Goal: Register for event/course

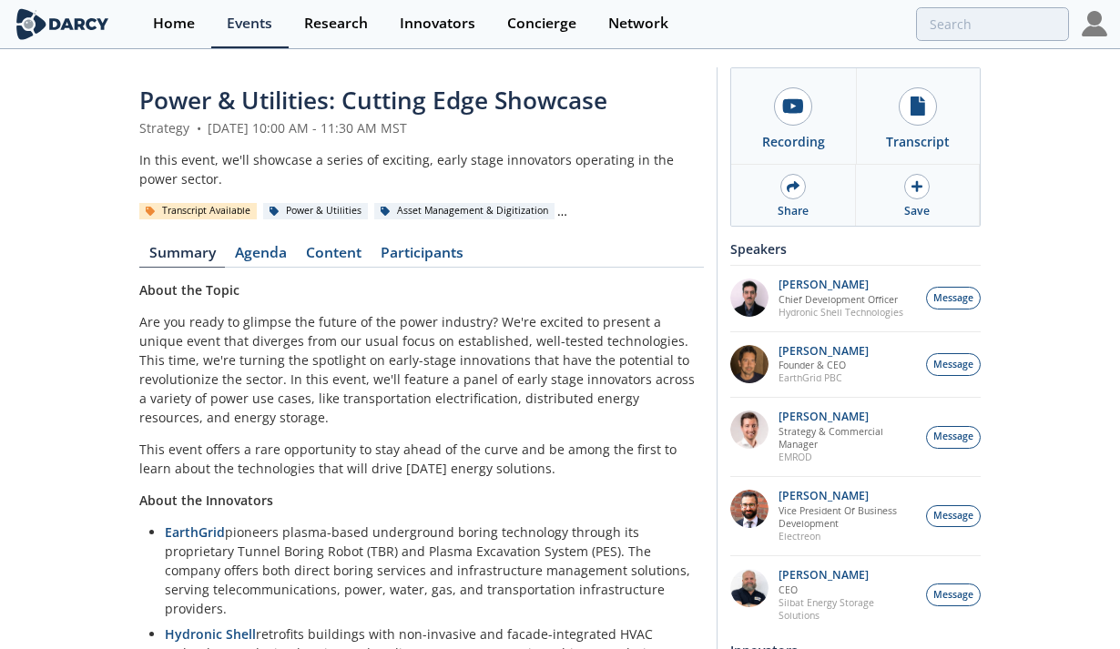
click at [151, 36] on link "Home" at bounding box center [174, 24] width 74 height 48
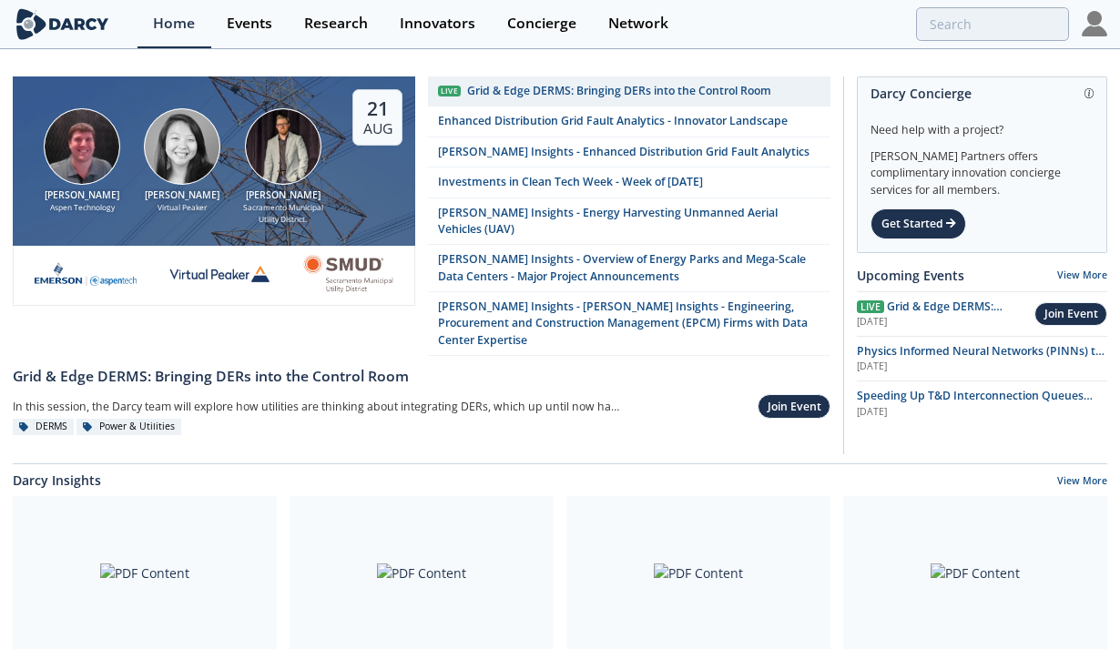
click at [1099, 25] on img at bounding box center [1094, 23] width 25 height 25
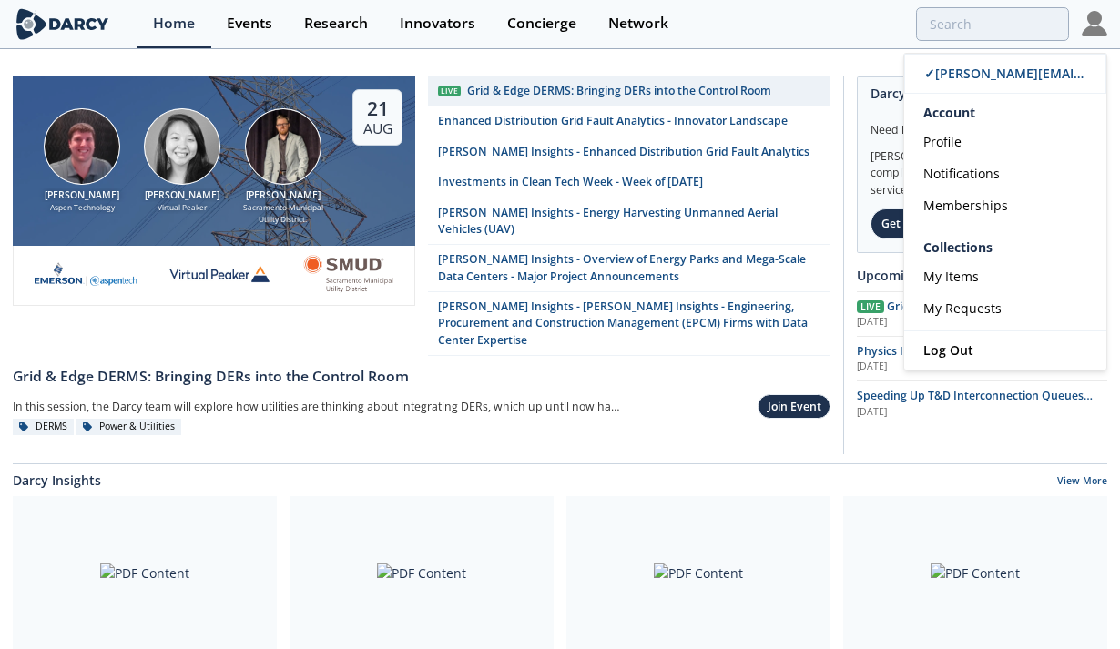
click at [1099, 25] on img at bounding box center [1094, 23] width 25 height 25
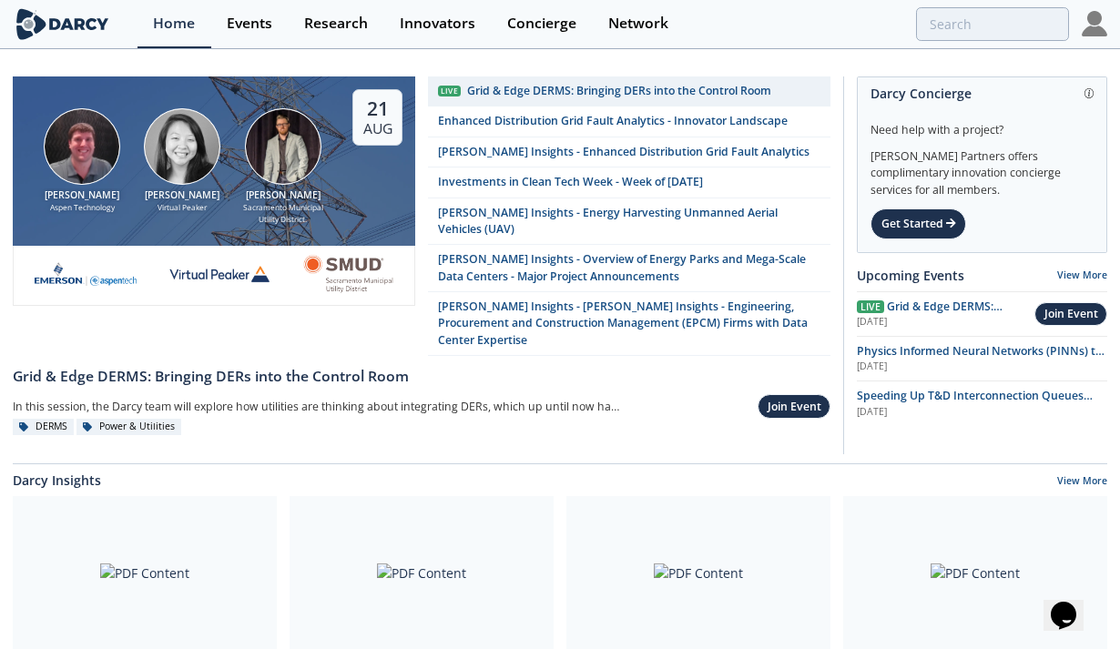
click at [500, 93] on div "Grid & Edge DERMS: Bringing DERs into the Control Room" at bounding box center [619, 91] width 304 height 16
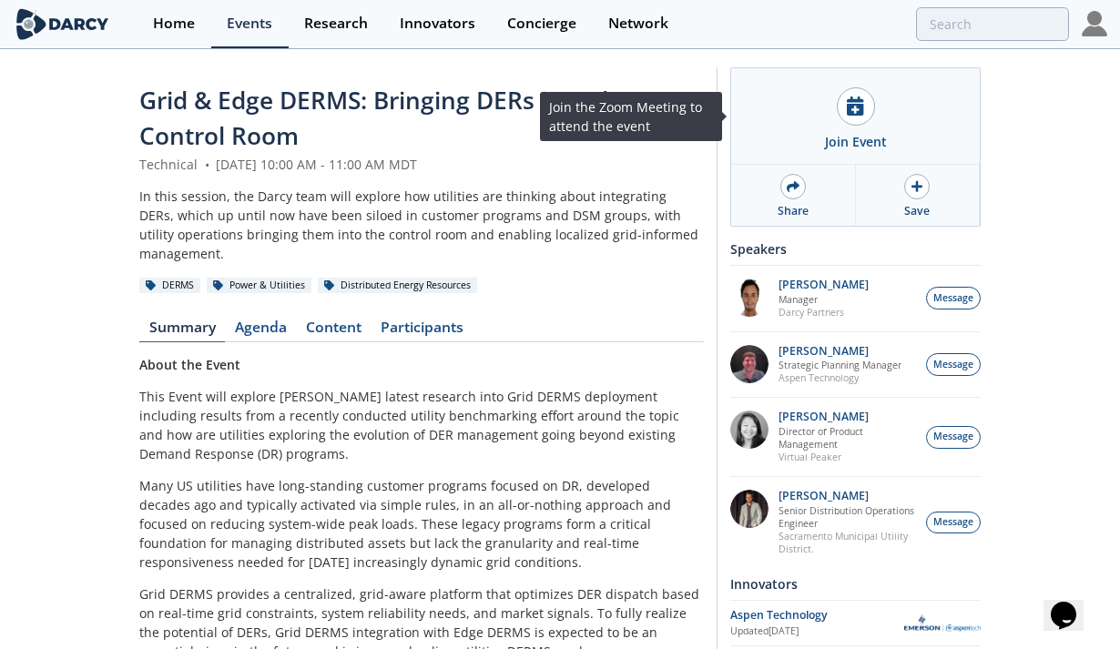
click at [848, 154] on div "Join Event" at bounding box center [855, 116] width 249 height 97
